Goal: Download file/media

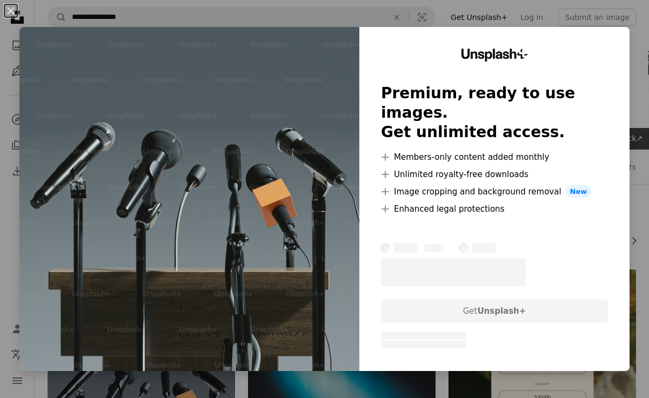
scroll to position [238, 0]
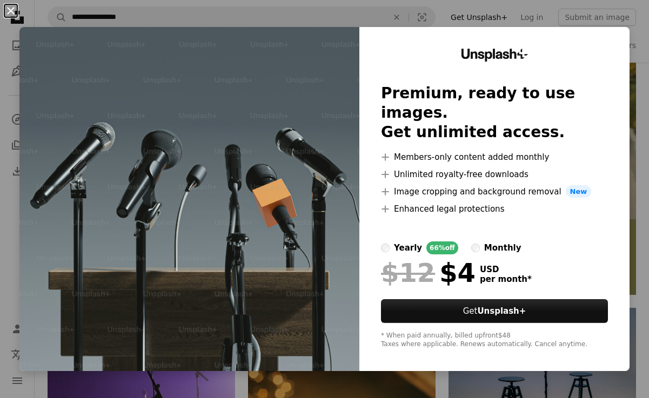
click at [8, 10] on button "An X shape" at bounding box center [10, 10] width 13 height 13
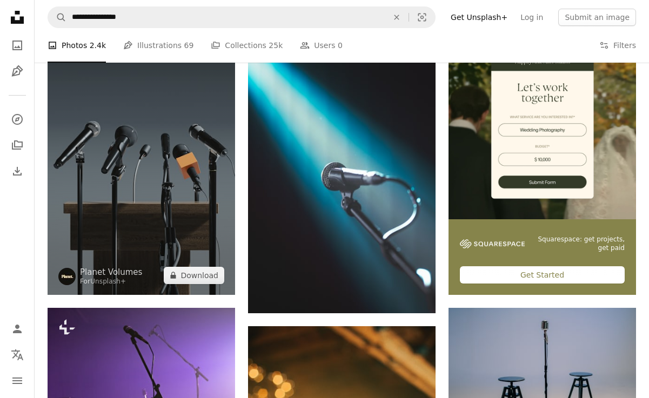
click at [154, 158] on img at bounding box center [142, 163] width 188 height 263
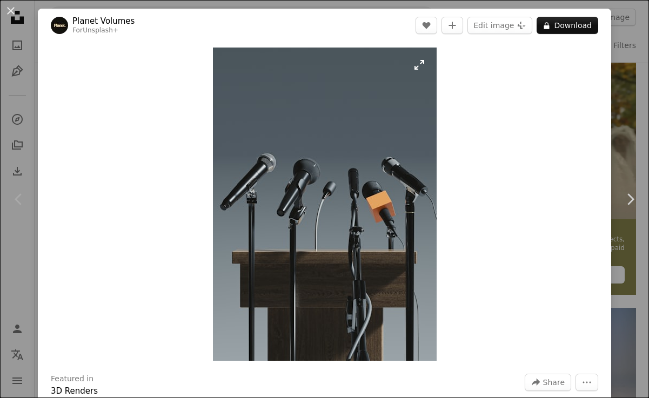
click at [341, 205] on img "Zoom in on this image" at bounding box center [325, 205] width 224 height 314
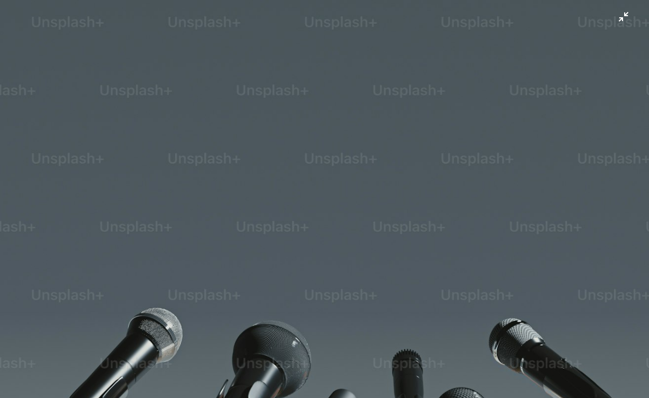
scroll to position [257, 0]
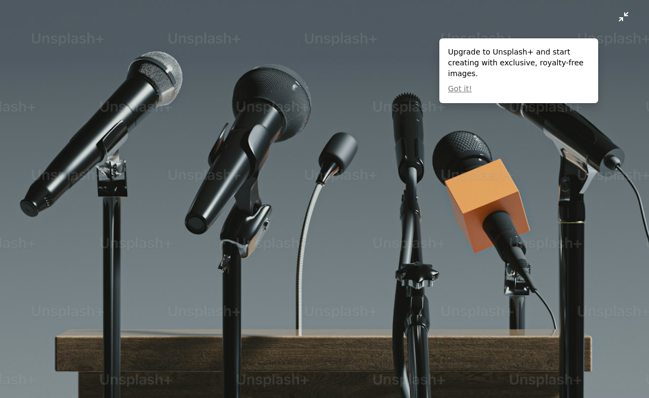
click at [626, 14] on img "Zoom out on this image" at bounding box center [324, 199] width 650 height 912
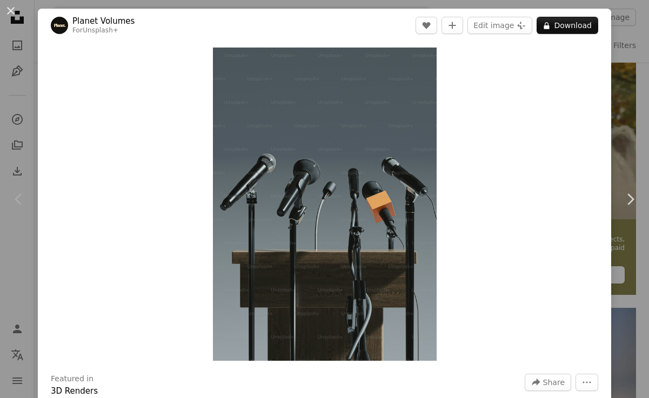
click at [574, 126] on div "Zoom in" at bounding box center [325, 204] width 574 height 324
click at [8, 8] on button "An X shape" at bounding box center [10, 10] width 13 height 13
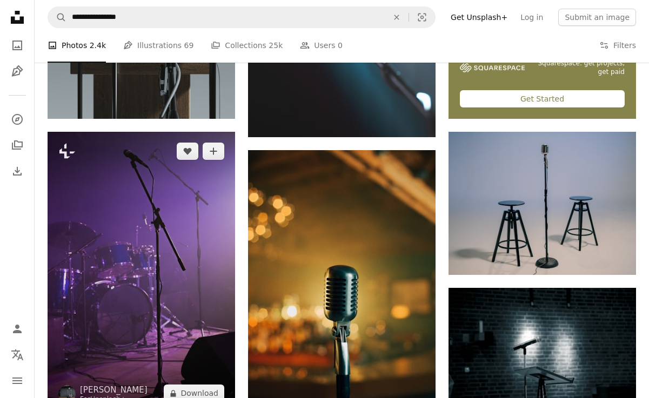
scroll to position [486, 0]
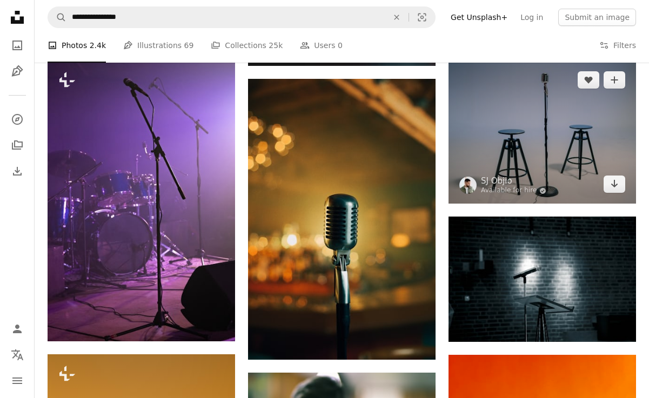
click at [542, 138] on img at bounding box center [543, 132] width 188 height 143
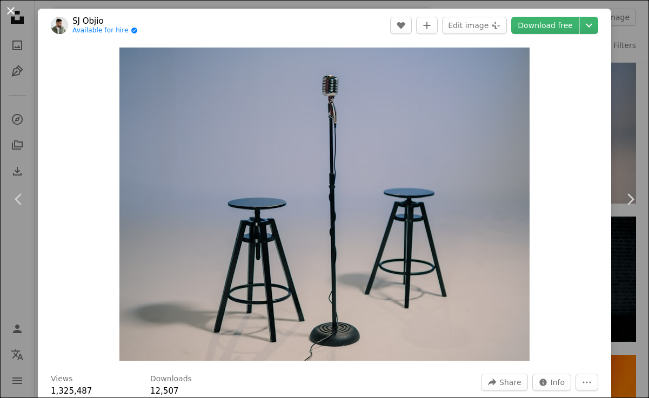
click at [15, 12] on button "An X shape" at bounding box center [10, 10] width 13 height 13
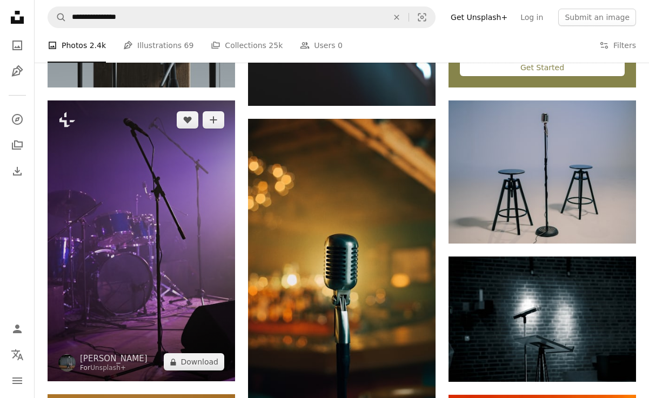
scroll to position [429, 0]
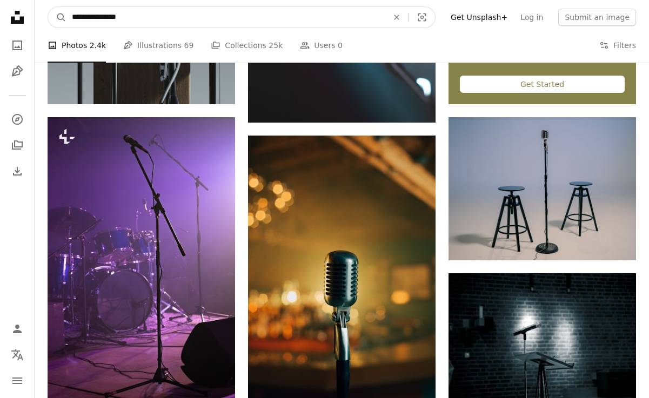
click at [176, 23] on input "**********" at bounding box center [226, 17] width 318 height 21
type input "**********"
click at [57, 17] on button "A magnifying glass" at bounding box center [57, 17] width 18 height 21
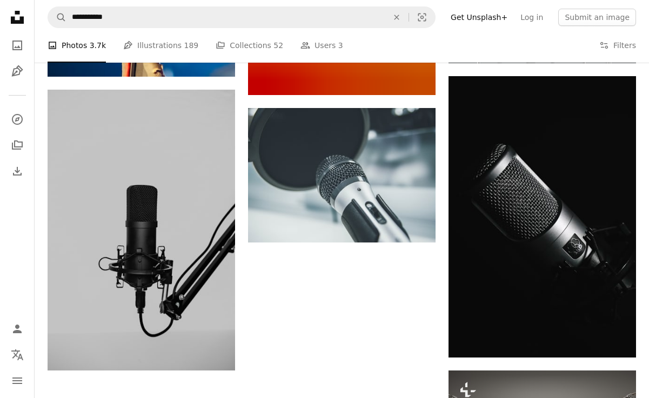
scroll to position [1447, 1]
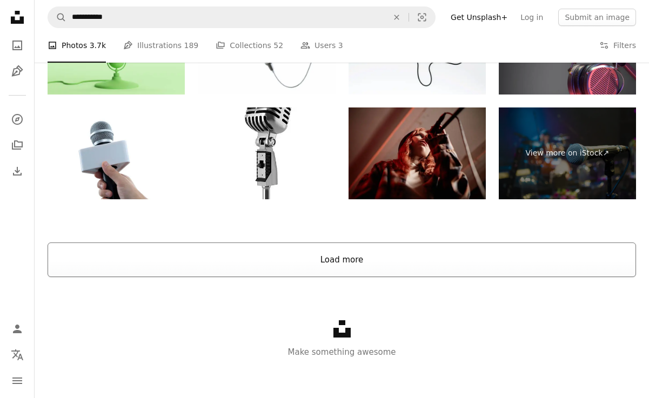
click at [244, 258] on button "Load more" at bounding box center [342, 260] width 589 height 35
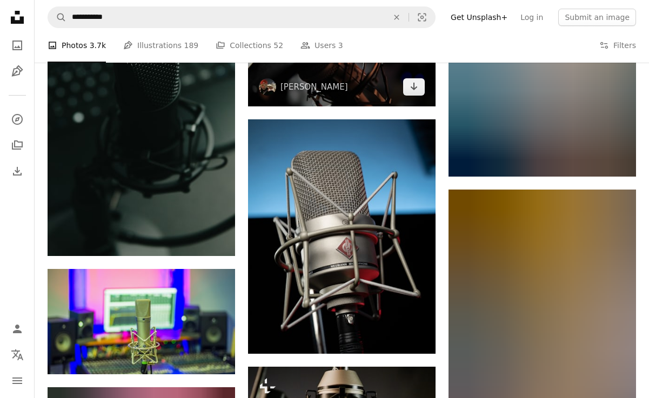
scroll to position [5605, 0]
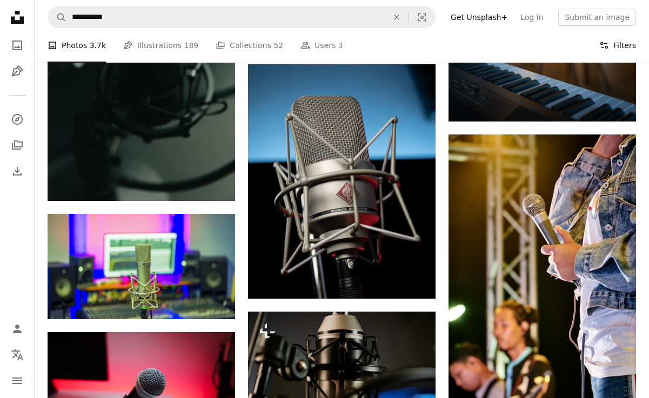
click at [614, 49] on button "Filters Filters" at bounding box center [618, 45] width 37 height 35
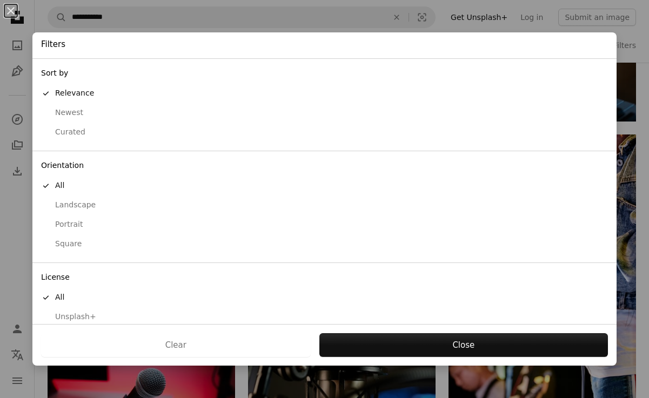
click at [79, 201] on div "Landscape" at bounding box center [324, 205] width 567 height 11
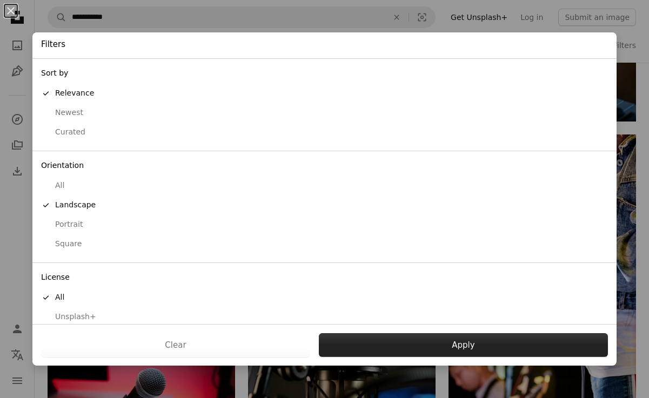
click at [427, 339] on button "Apply" at bounding box center [463, 346] width 289 height 24
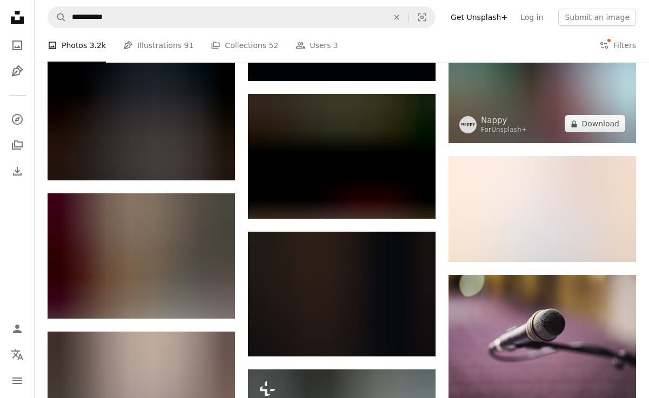
scroll to position [8740, 0]
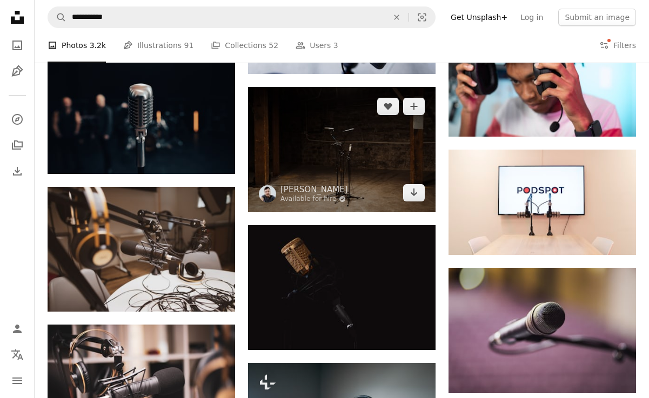
click at [336, 149] on img at bounding box center [342, 149] width 188 height 125
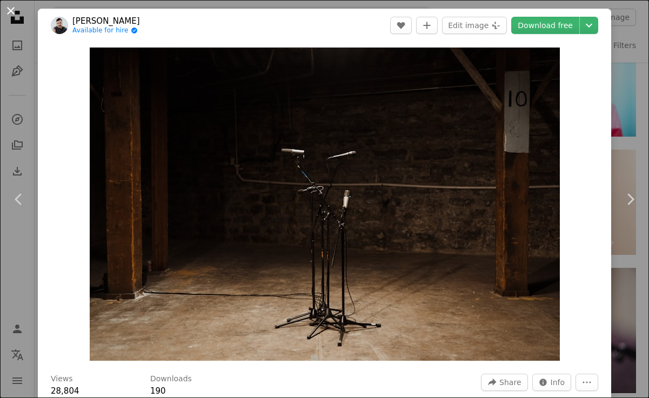
click at [11, 13] on button "An X shape" at bounding box center [10, 10] width 13 height 13
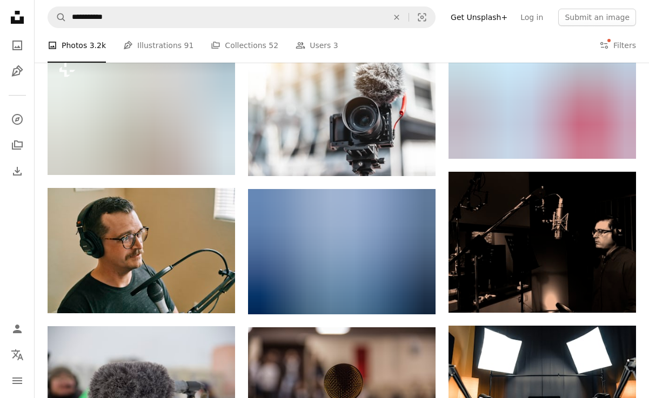
scroll to position [11322, 0]
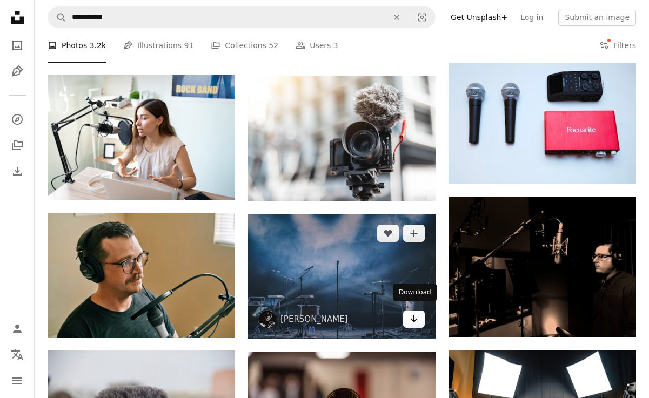
click at [417, 317] on icon "Arrow pointing down" at bounding box center [414, 319] width 9 height 13
